Goal: Task Accomplishment & Management: Use online tool/utility

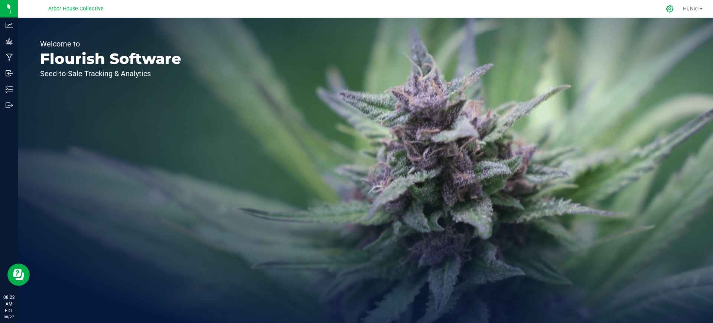
click at [668, 6] on icon at bounding box center [670, 9] width 8 height 8
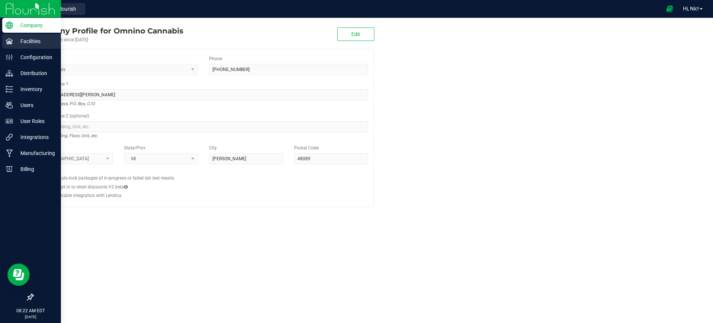
click at [18, 41] on p "Facilities" at bounding box center [35, 41] width 45 height 9
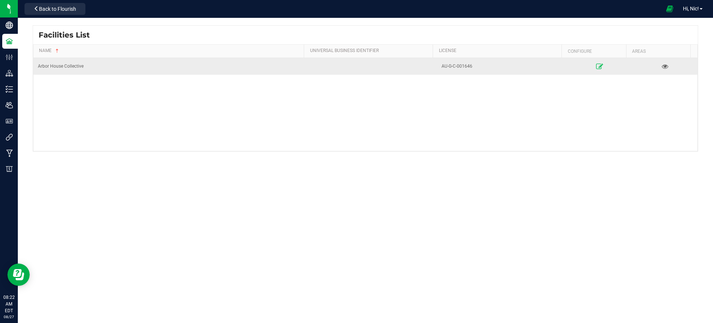
click at [597, 68] on link at bounding box center [600, 66] width 62 height 12
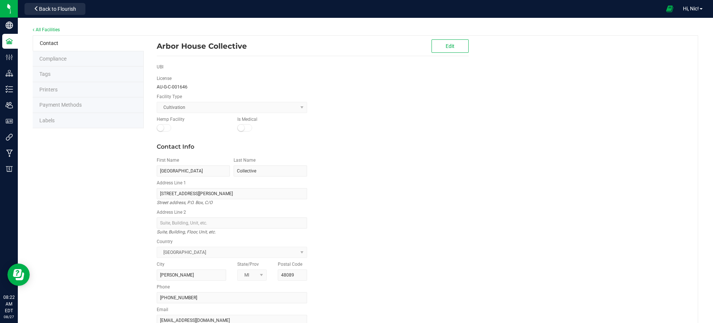
click at [53, 88] on span "Printers" at bounding box center [48, 90] width 18 height 6
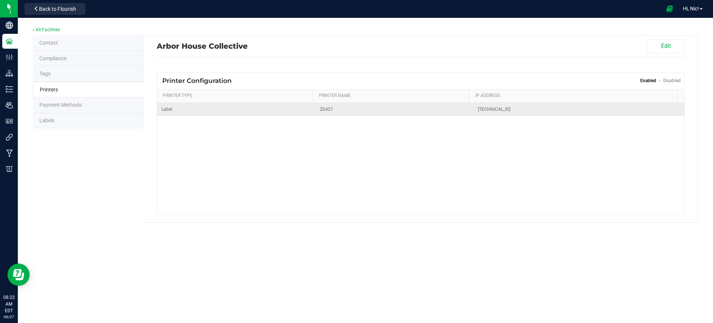
click at [347, 109] on span "ZD421" at bounding box center [394, 109] width 149 height 7
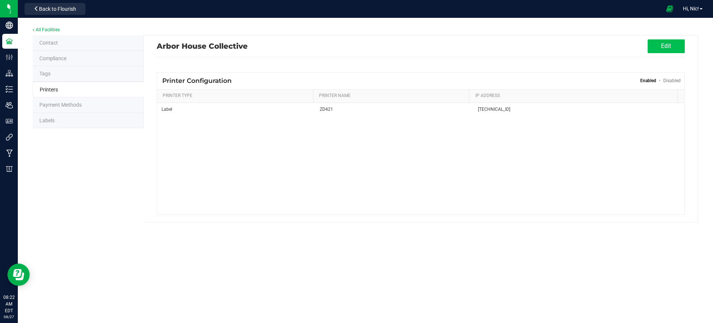
click at [664, 48] on button "Edit" at bounding box center [666, 46] width 37 height 14
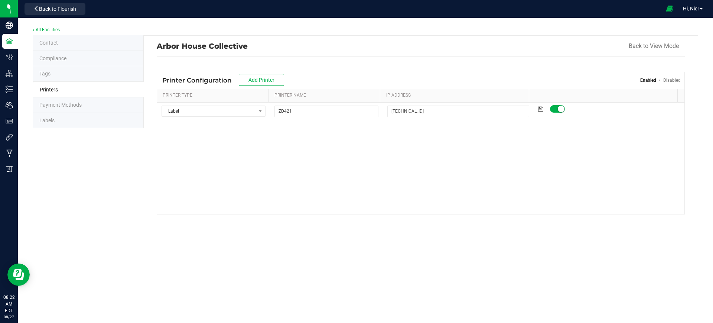
click at [77, 102] on span "Payment Methods" at bounding box center [60, 105] width 42 height 6
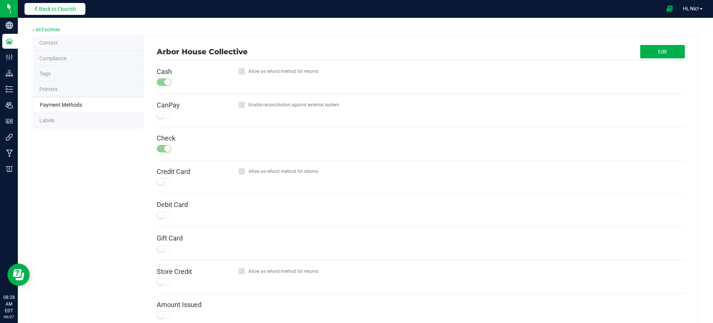
click at [67, 7] on span "Back to Flourish" at bounding box center [57, 9] width 37 height 6
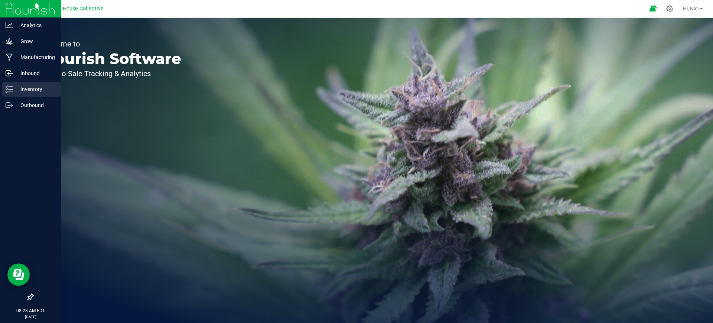
click at [25, 92] on p "Inventory" at bounding box center [35, 89] width 45 height 9
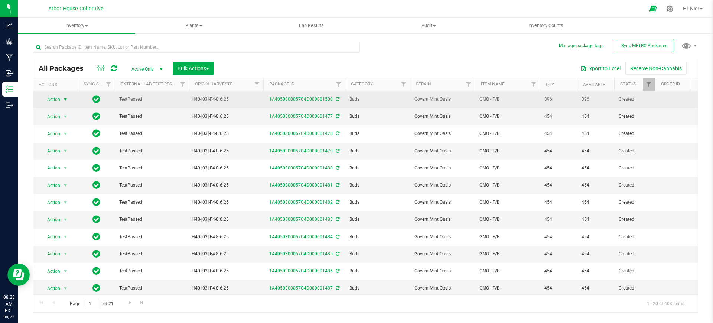
click at [66, 99] on span "select" at bounding box center [65, 100] width 6 height 6
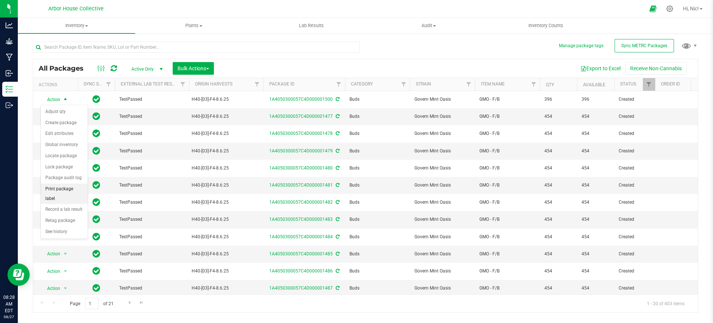
click at [76, 190] on li "Print package label" at bounding box center [64, 193] width 47 height 20
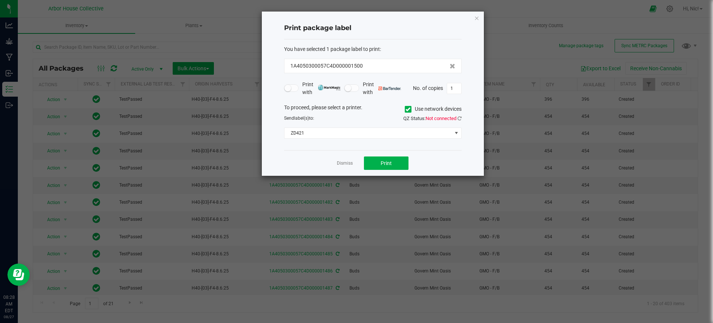
click at [409, 109] on icon at bounding box center [407, 109] width 5 height 0
click at [0, 0] on input "Use network devices" at bounding box center [0, 0] width 0 height 0
click at [429, 133] on span at bounding box center [367, 133] width 167 height 10
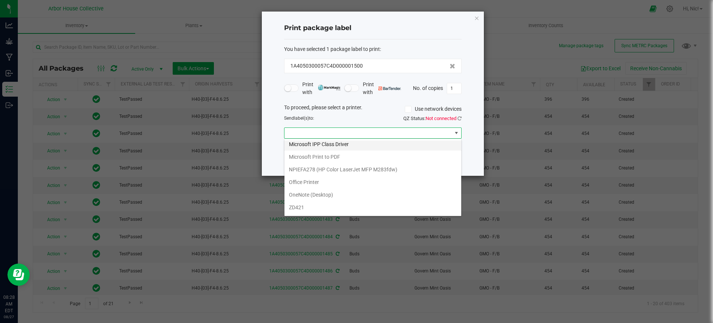
scroll to position [90, 0]
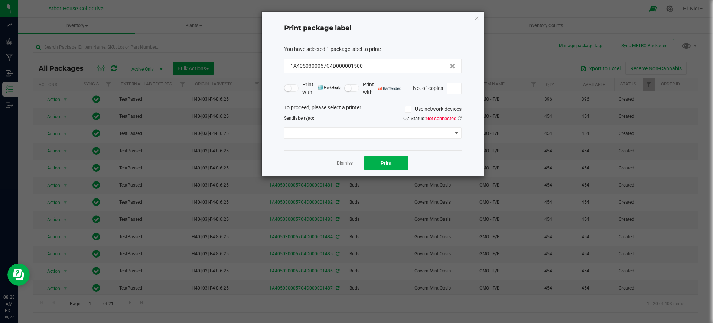
click at [472, 146] on div "Print package label You have selected 1 package label to print : 1A4050300057C4…" at bounding box center [373, 94] width 222 height 164
click at [478, 17] on icon "button" at bounding box center [476, 17] width 5 height 9
